Goal: Task Accomplishment & Management: Manage account settings

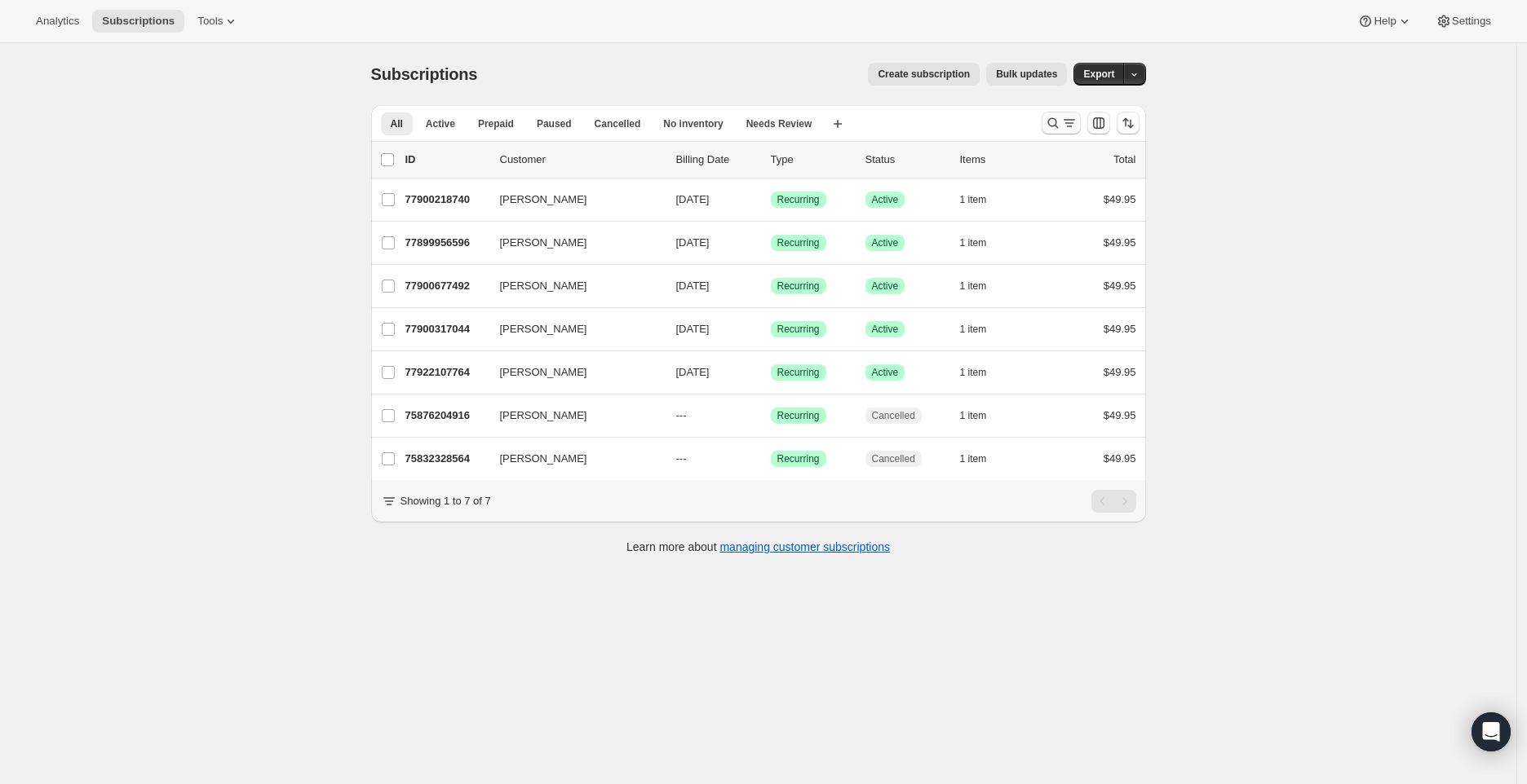
click at [1063, 134] on button "Search and filter results" at bounding box center [1061, 124] width 39 height 23
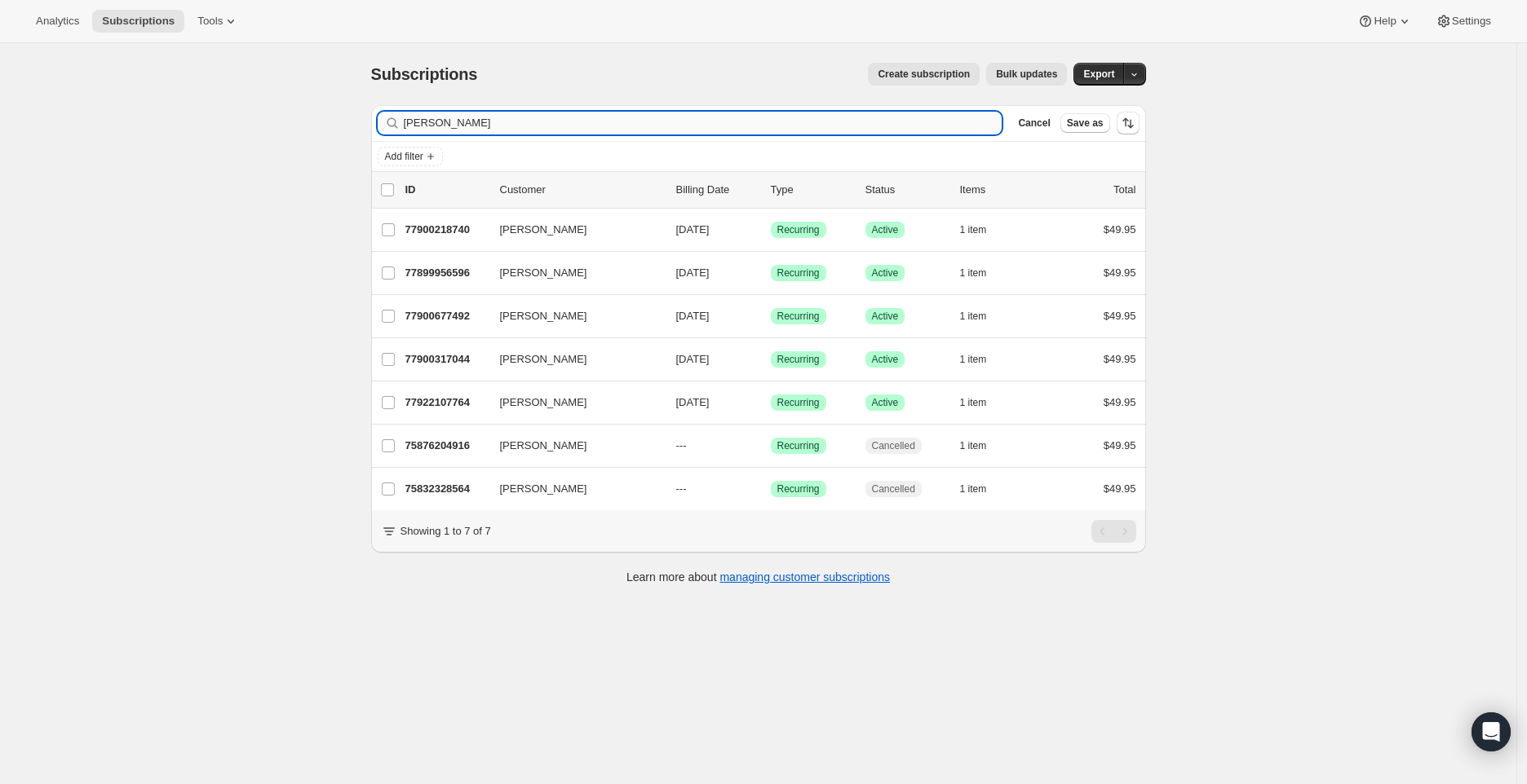
click at [670, 128] on input "[PERSON_NAME]" at bounding box center [702, 124] width 598 height 23
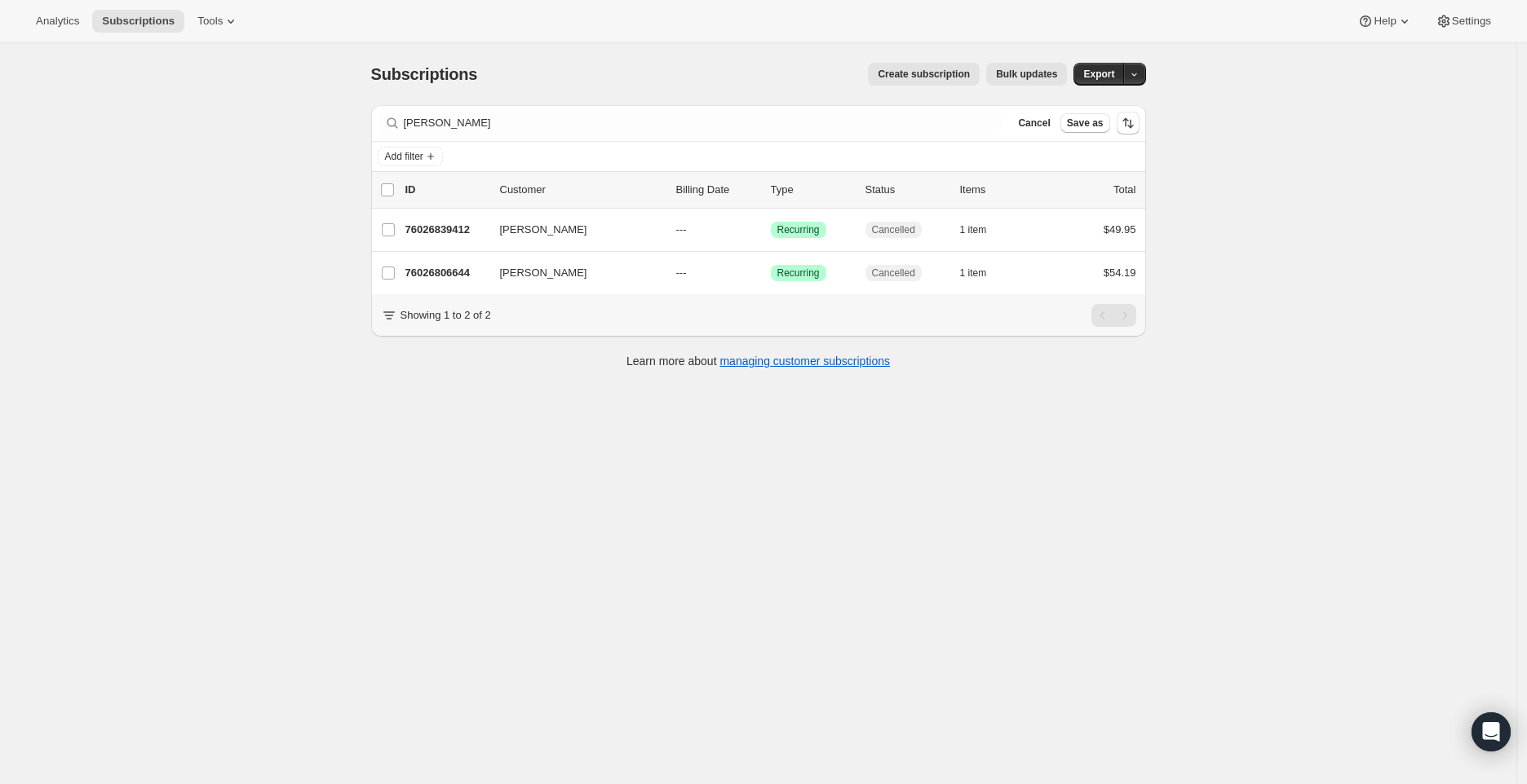
click at [917, 137] on div "Filter subscribers [PERSON_NAME] Cancel Save as" at bounding box center [759, 123] width 775 height 36
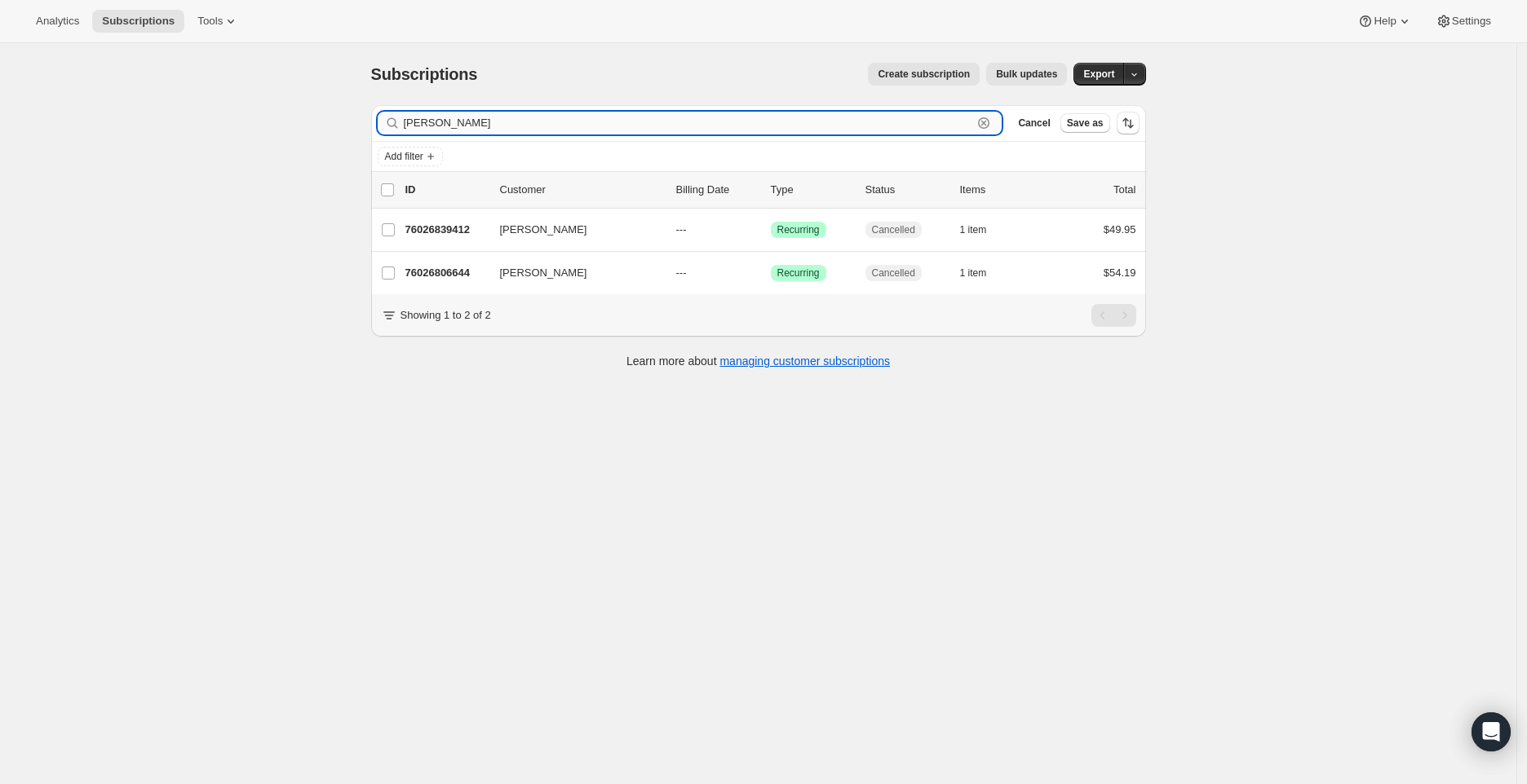
click at [483, 119] on input "[PERSON_NAME]" at bounding box center [688, 124] width 569 height 23
paste input "277563"
type input "277563"
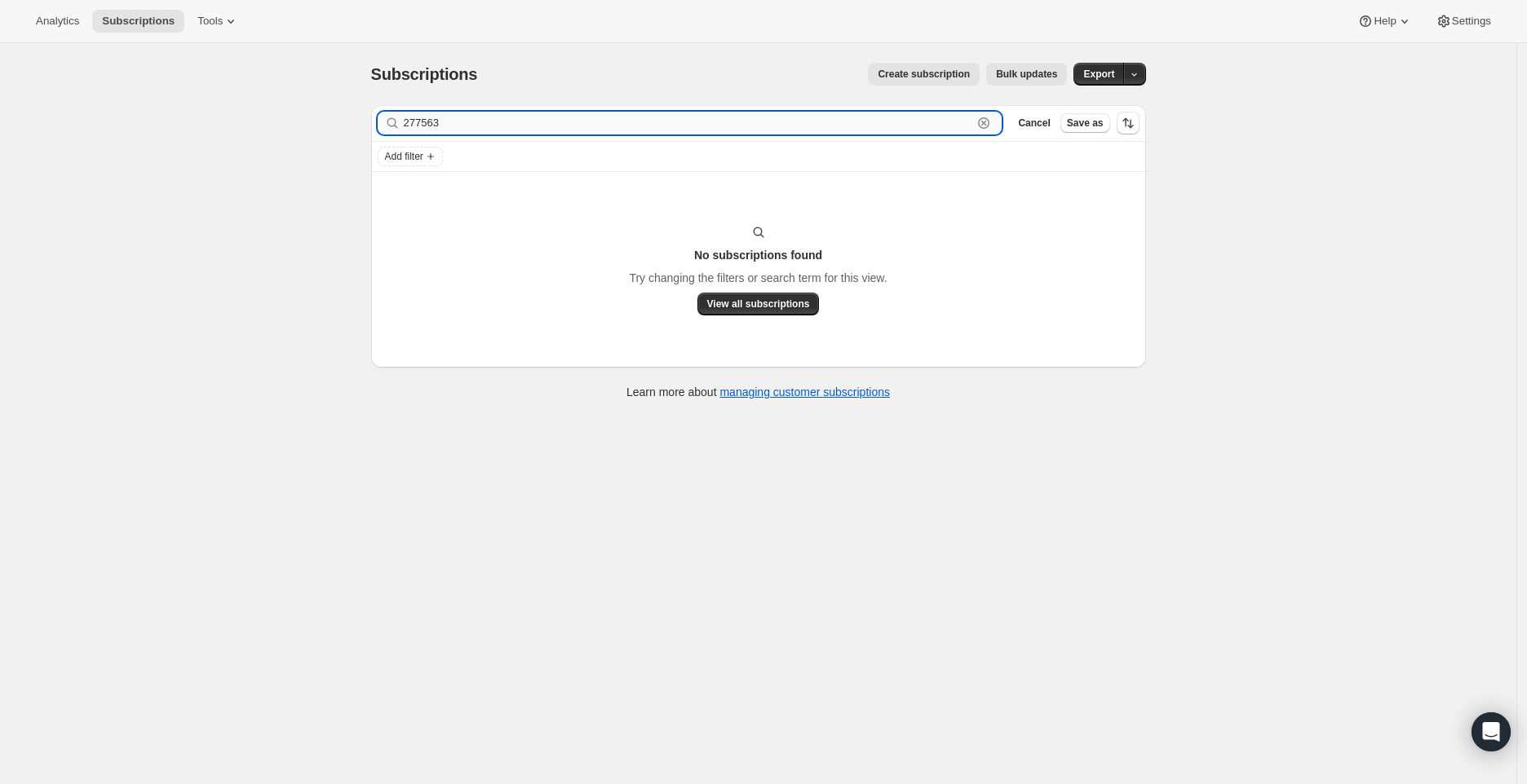
click at [451, 119] on input "277563" at bounding box center [688, 124] width 569 height 23
click at [451, 120] on input "277563" at bounding box center [688, 124] width 569 height 23
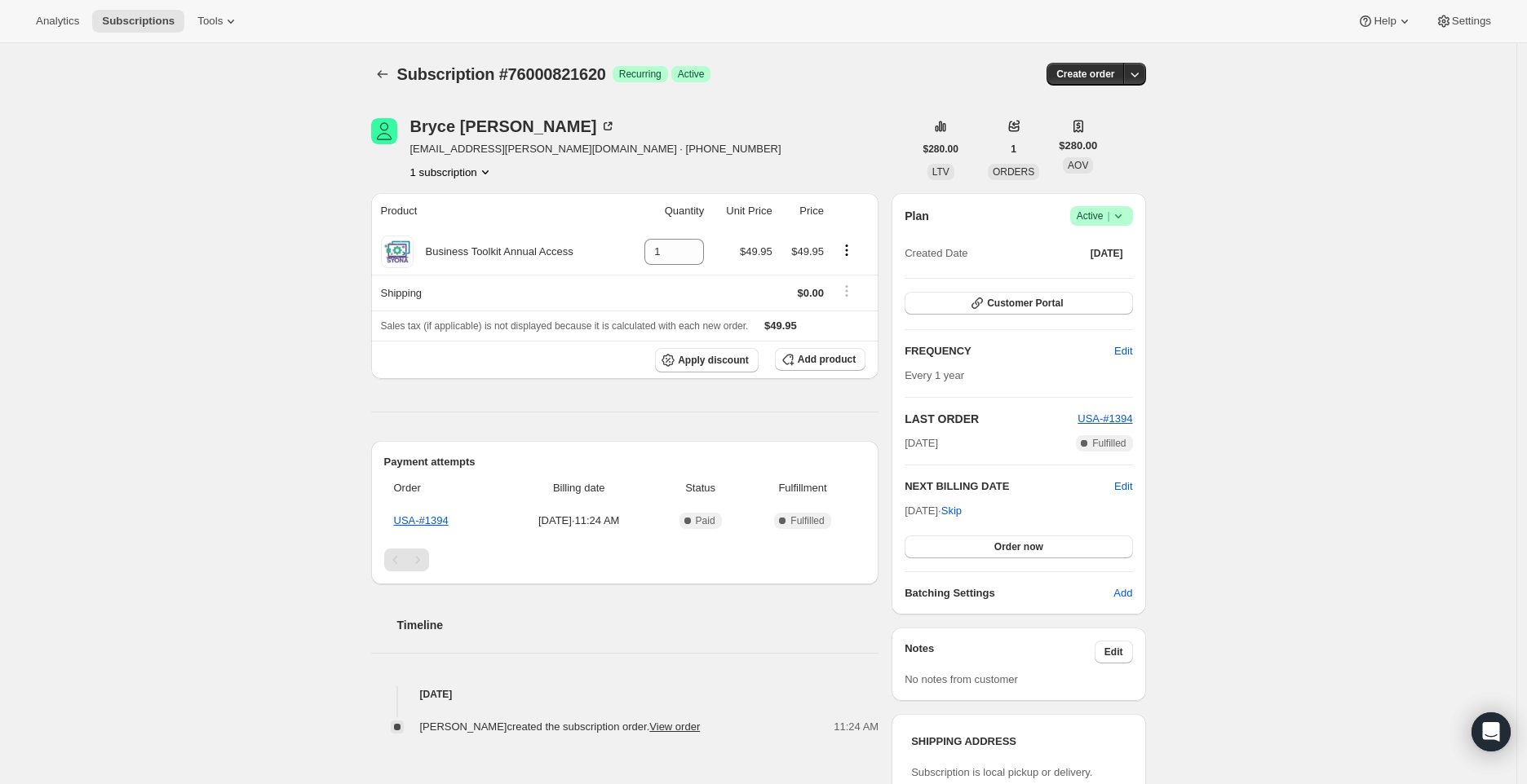
click at [1126, 214] on icon at bounding box center [1118, 217] width 17 height 17
click at [1100, 270] on span "Cancel subscription" at bounding box center [1101, 275] width 92 height 12
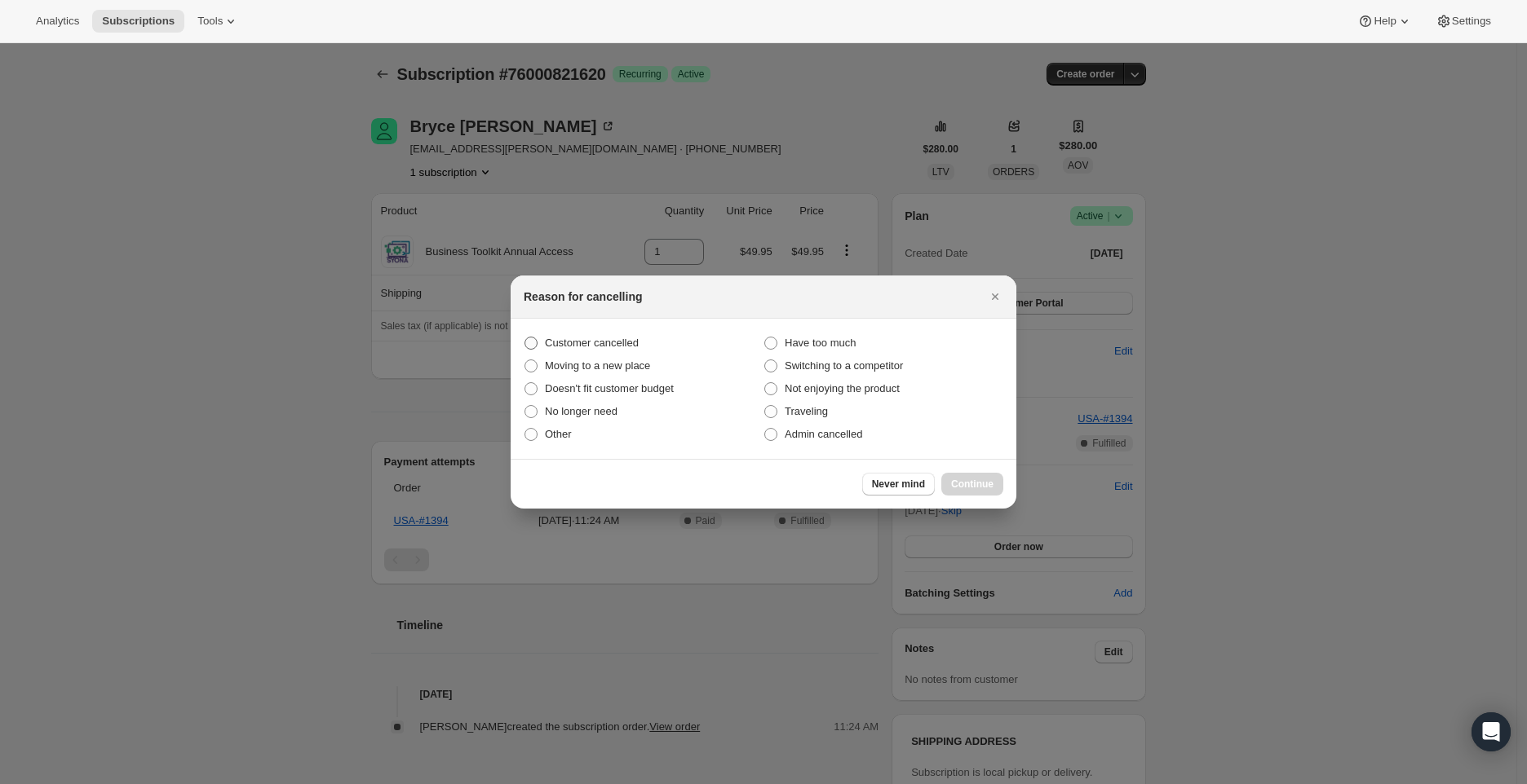
click at [606, 346] on span "Customer cancelled" at bounding box center [591, 343] width 94 height 12
click at [525, 338] on input "Customer cancelled" at bounding box center [524, 337] width 1 height 1
radio input "true"
click at [222, 222] on div at bounding box center [764, 392] width 1527 height 784
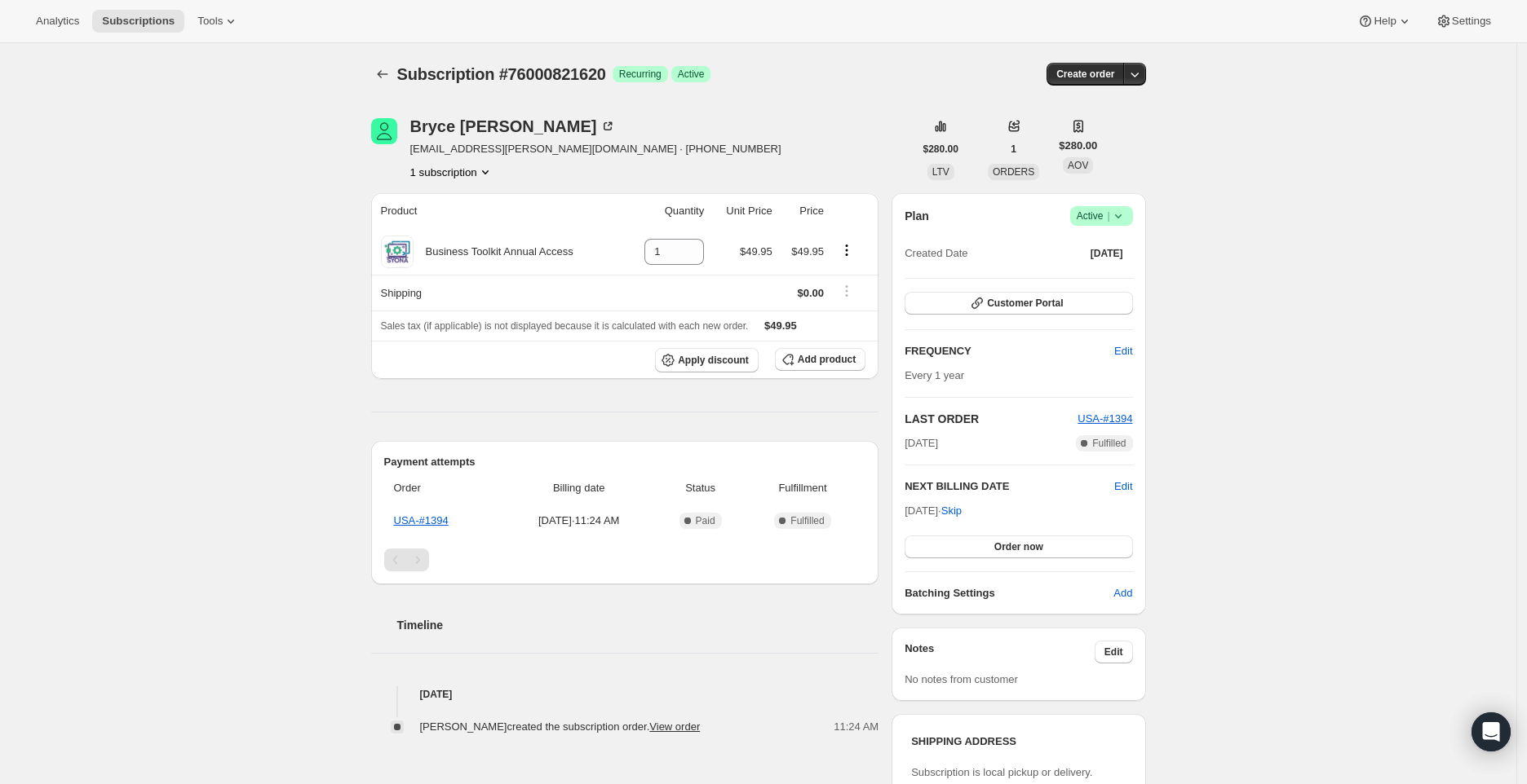
click at [1126, 212] on icon at bounding box center [1118, 217] width 17 height 17
click at [1109, 284] on span "Cancel subscription" at bounding box center [1101, 275] width 92 height 17
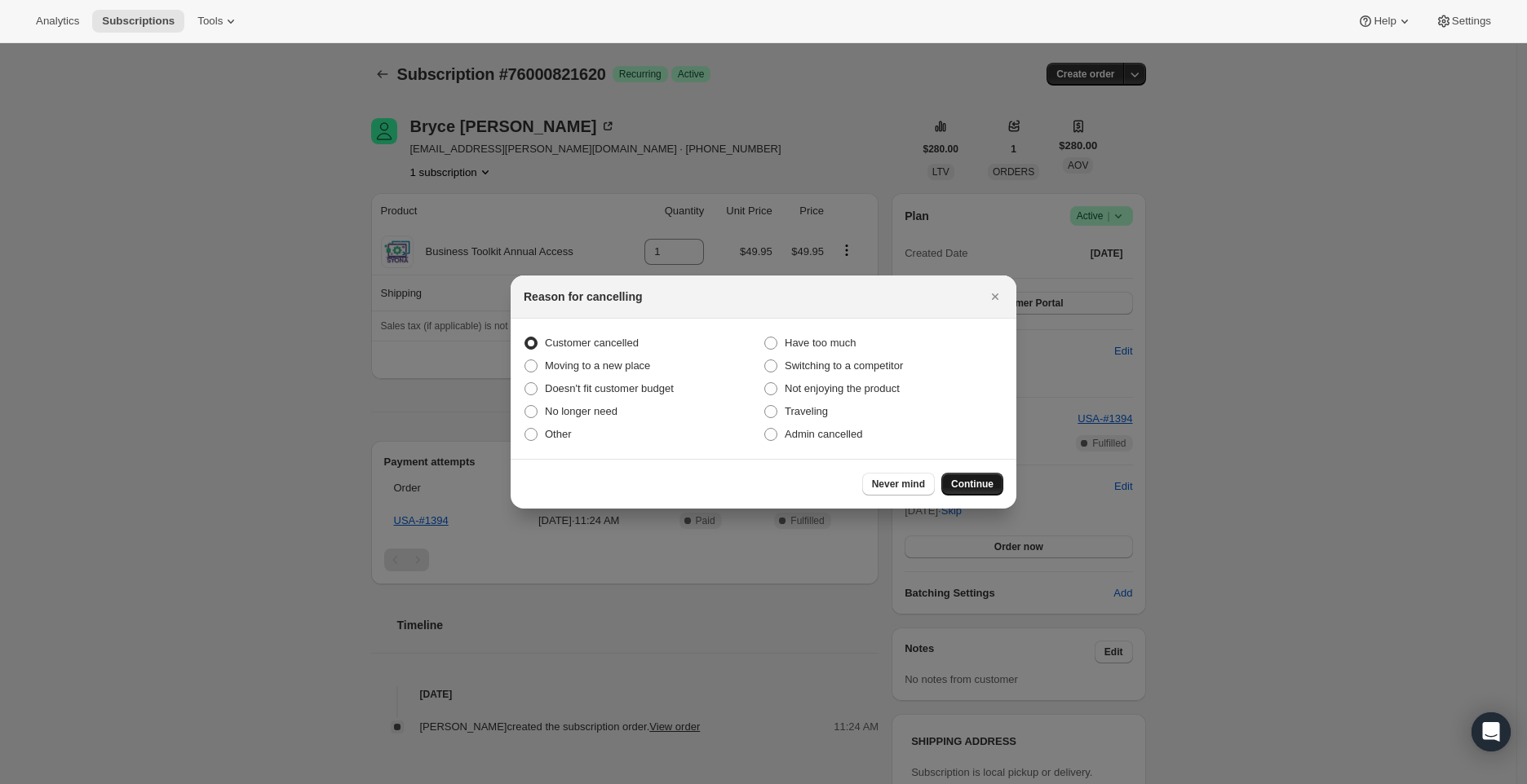
click at [964, 484] on span "Continue" at bounding box center [972, 485] width 42 height 13
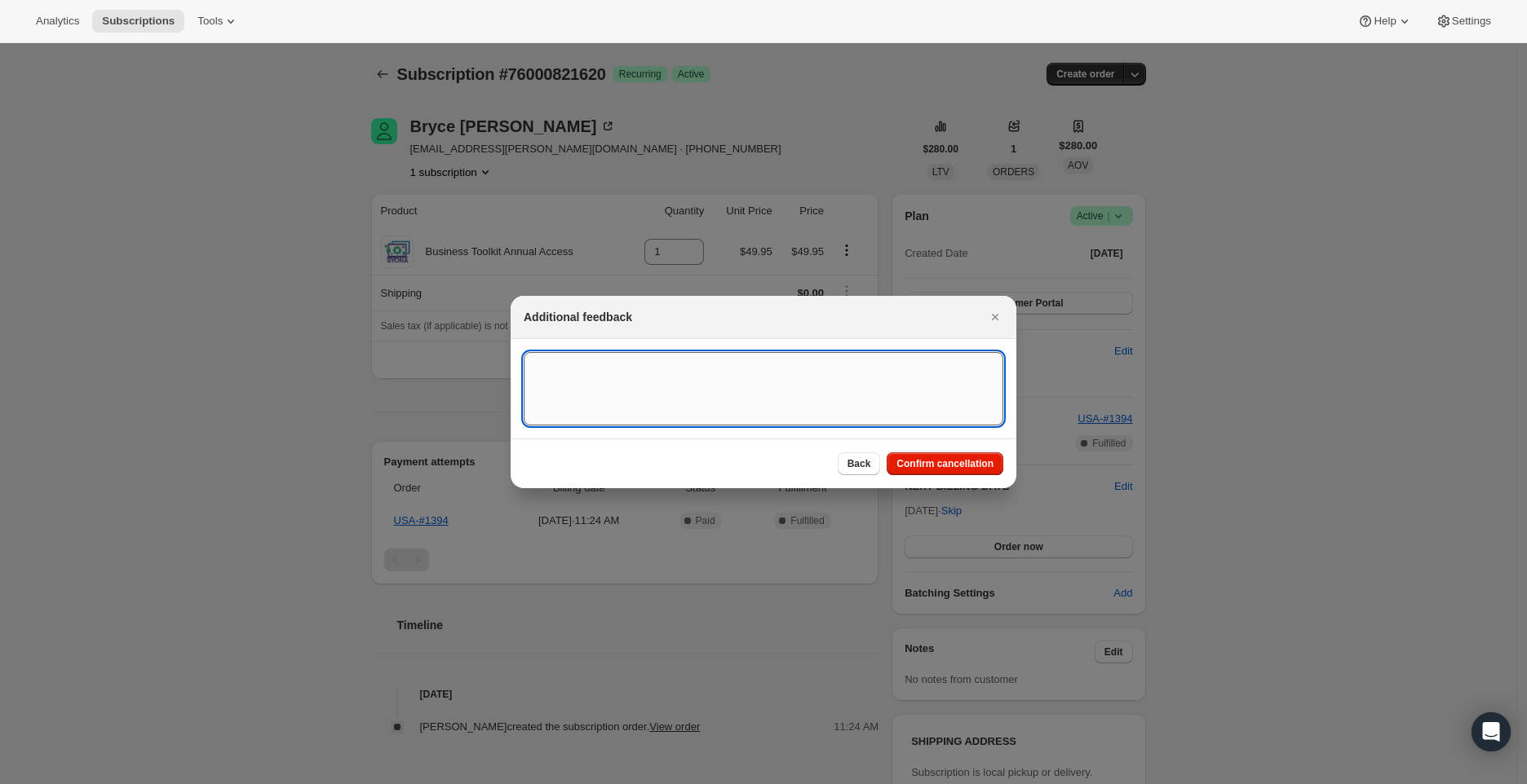
click at [643, 396] on textarea ":rbh:" at bounding box center [764, 389] width 480 height 73
paste textarea "Business account cancellation requested. The annual fee has been canceled."
type textarea "Business account cancellation requested. The annual fee has been canceled."
click at [971, 464] on span "Confirm cancellation" at bounding box center [944, 464] width 97 height 13
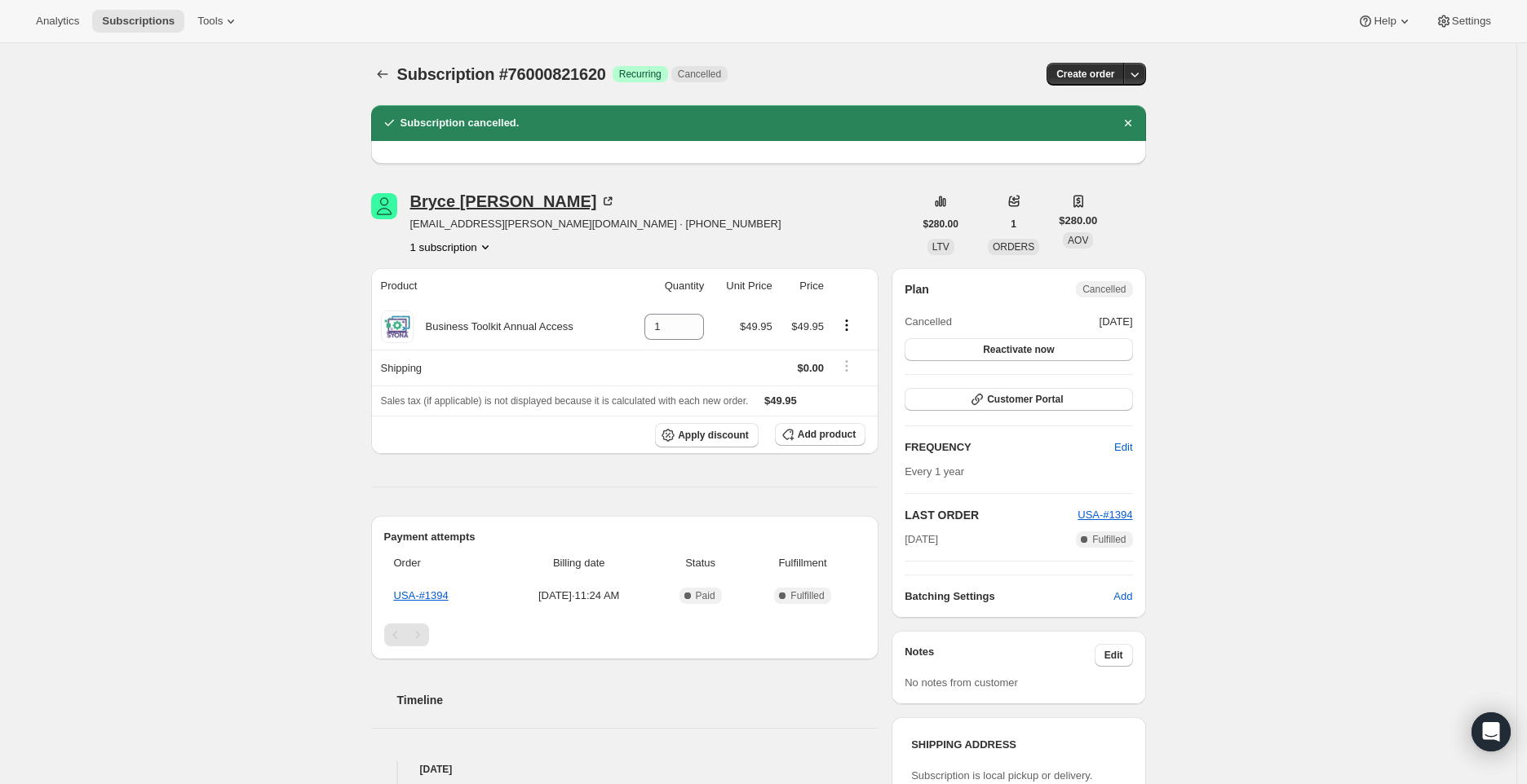
click at [474, 207] on div "Bryce Guthier" at bounding box center [513, 202] width 207 height 17
